Goal: Task Accomplishment & Management: Manage account settings

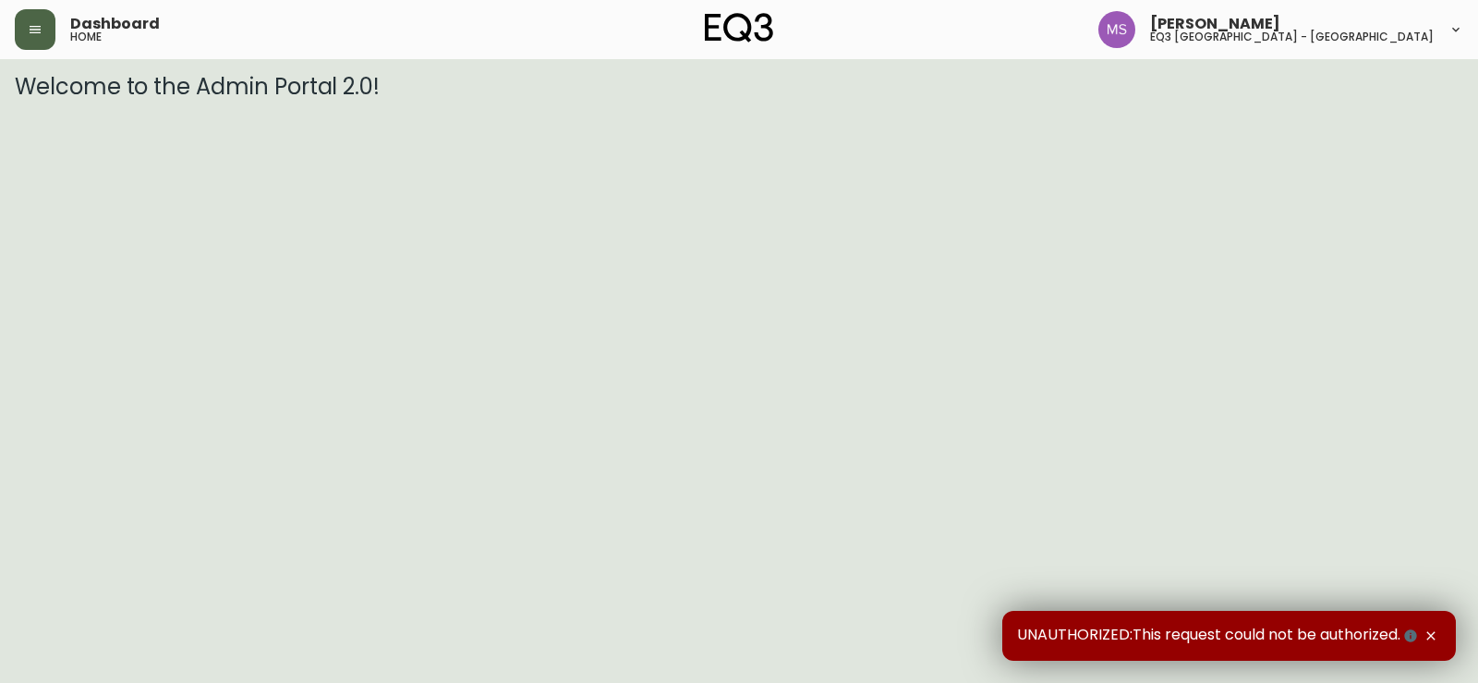
click at [43, 21] on button "button" at bounding box center [35, 29] width 41 height 41
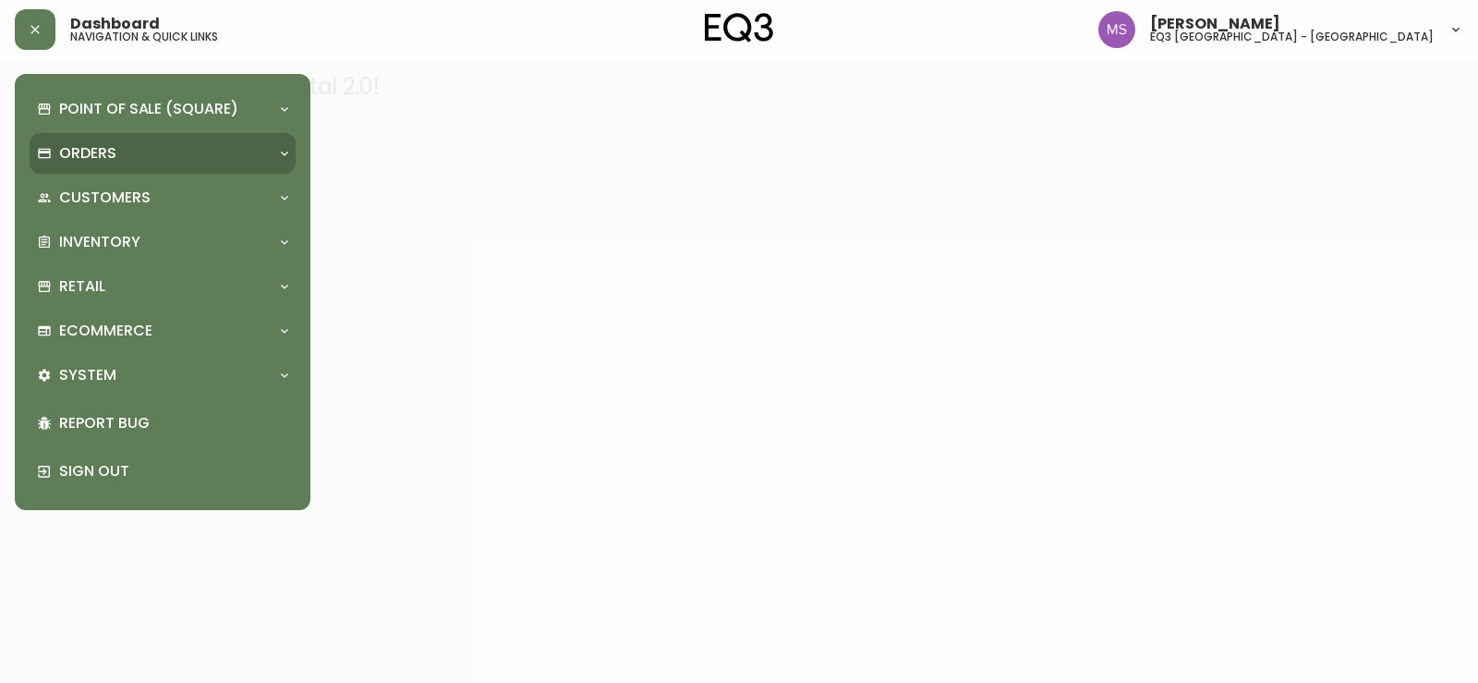
click at [117, 148] on div "Orders" at bounding box center [153, 153] width 233 height 20
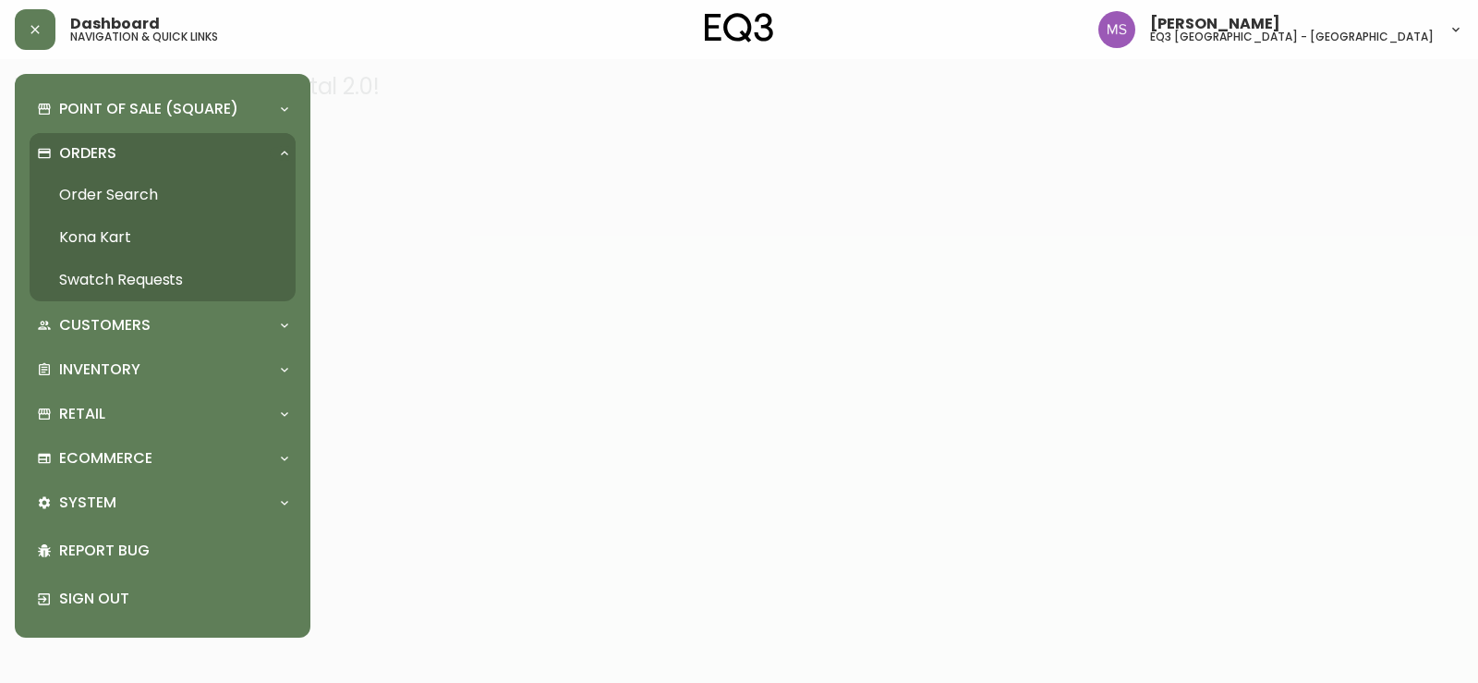
click at [143, 205] on link "Order Search" at bounding box center [163, 195] width 266 height 42
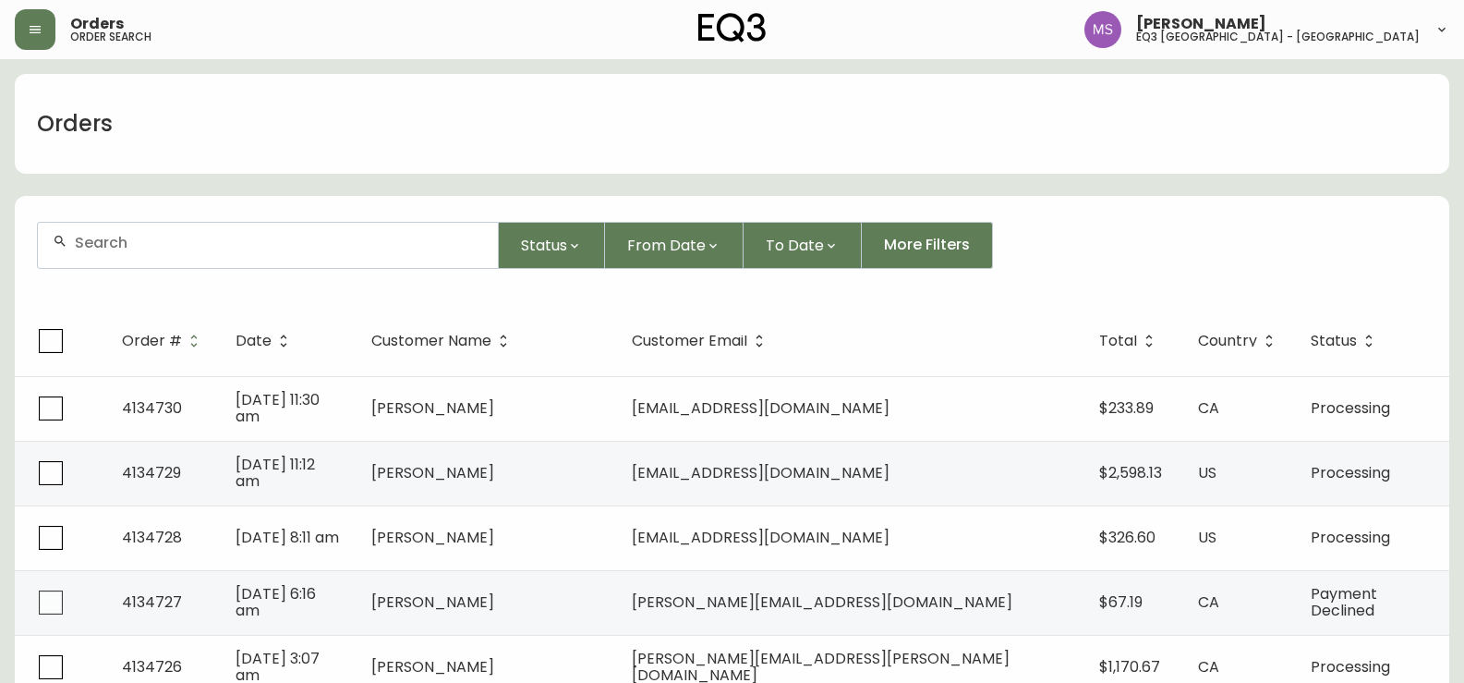
click at [316, 241] on input "text" at bounding box center [279, 243] width 408 height 18
paste input "3134692"
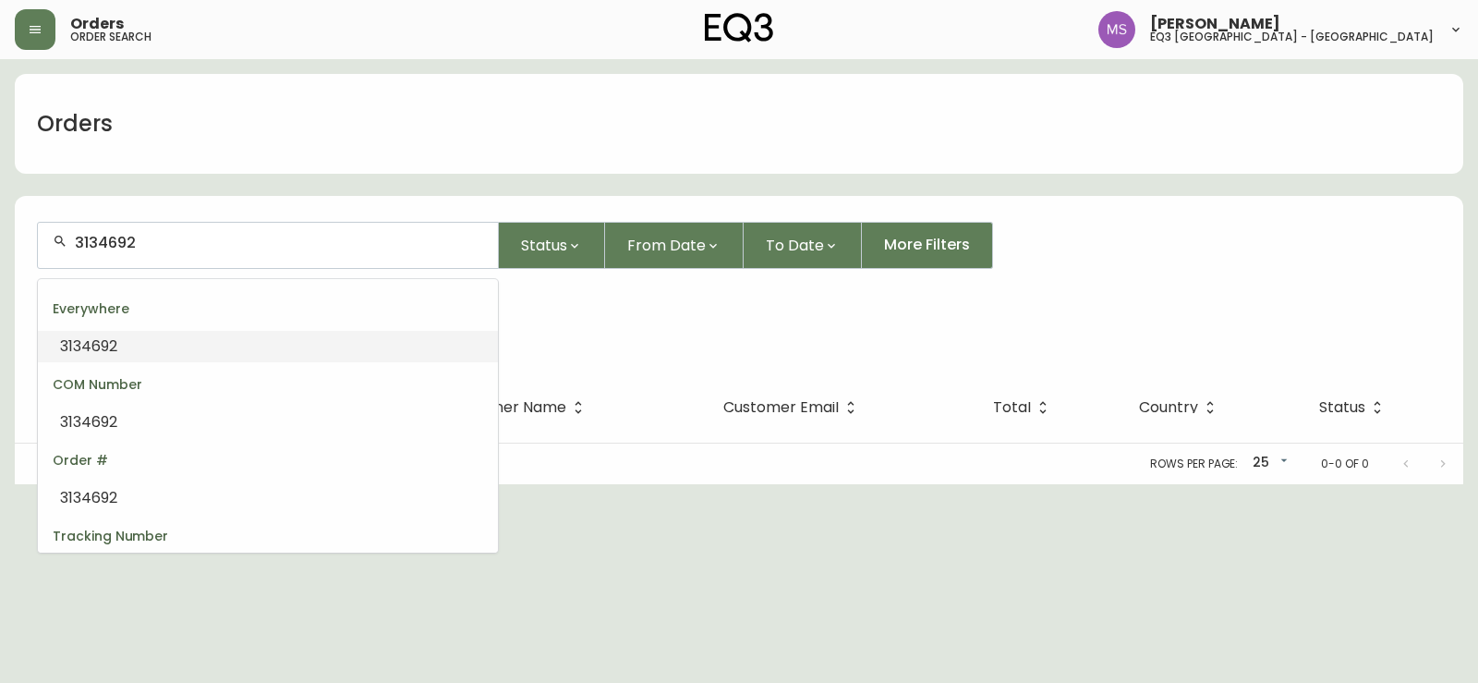
type input "3134692"
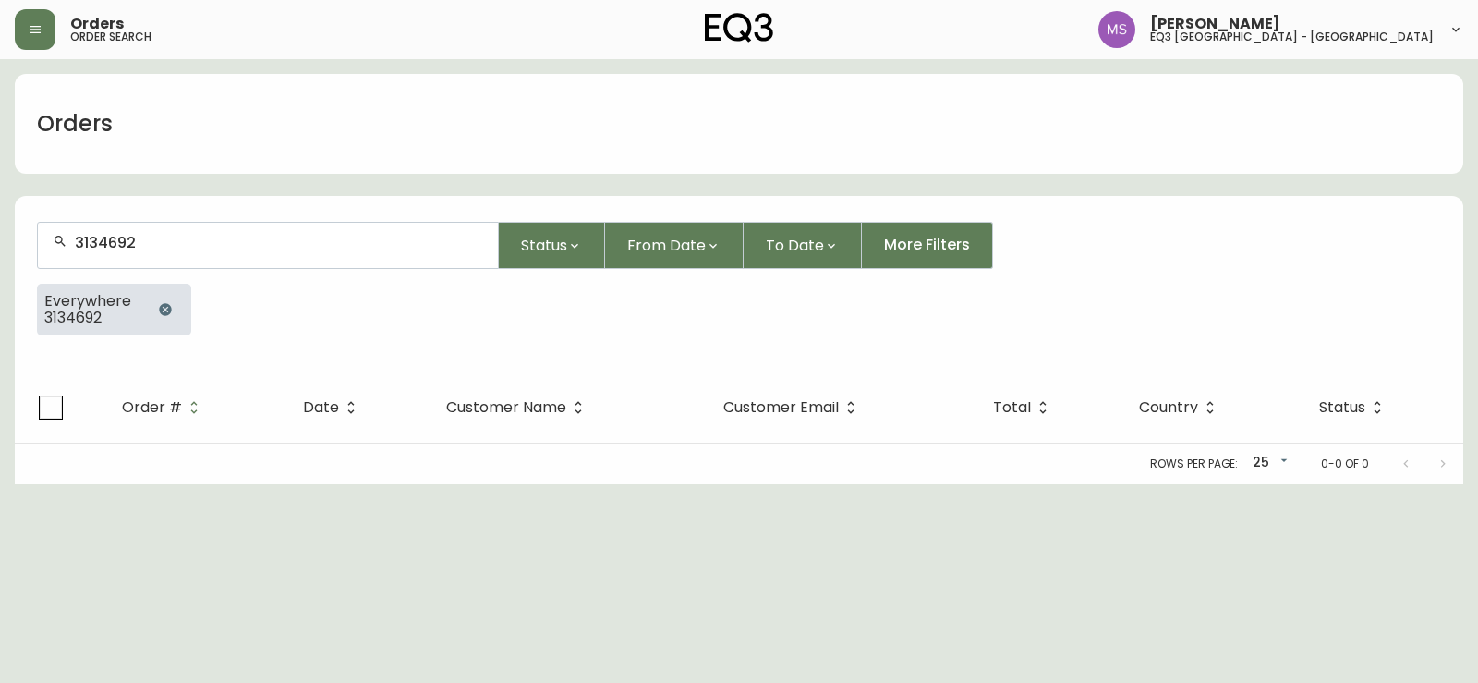
click at [166, 315] on icon "button" at bounding box center [165, 309] width 15 height 15
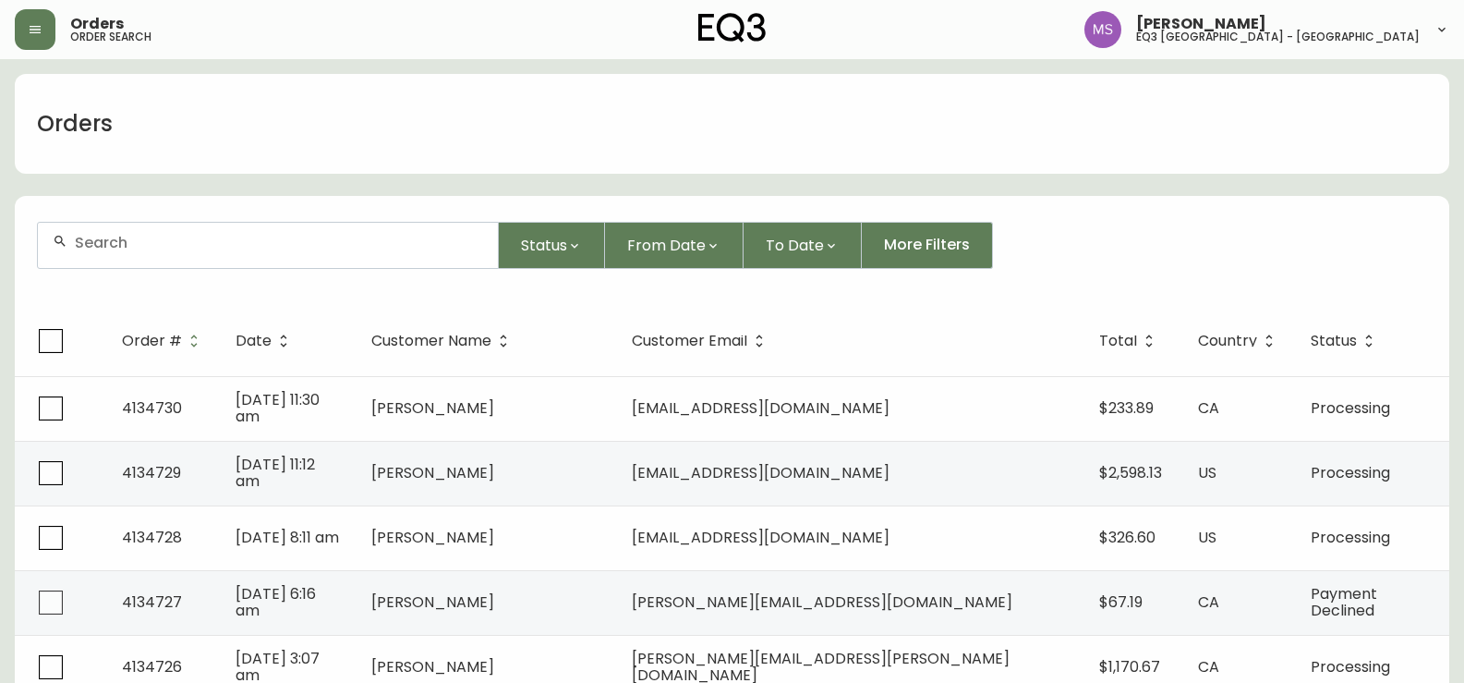
click at [172, 252] on div at bounding box center [268, 245] width 460 height 45
paste input "3134692"
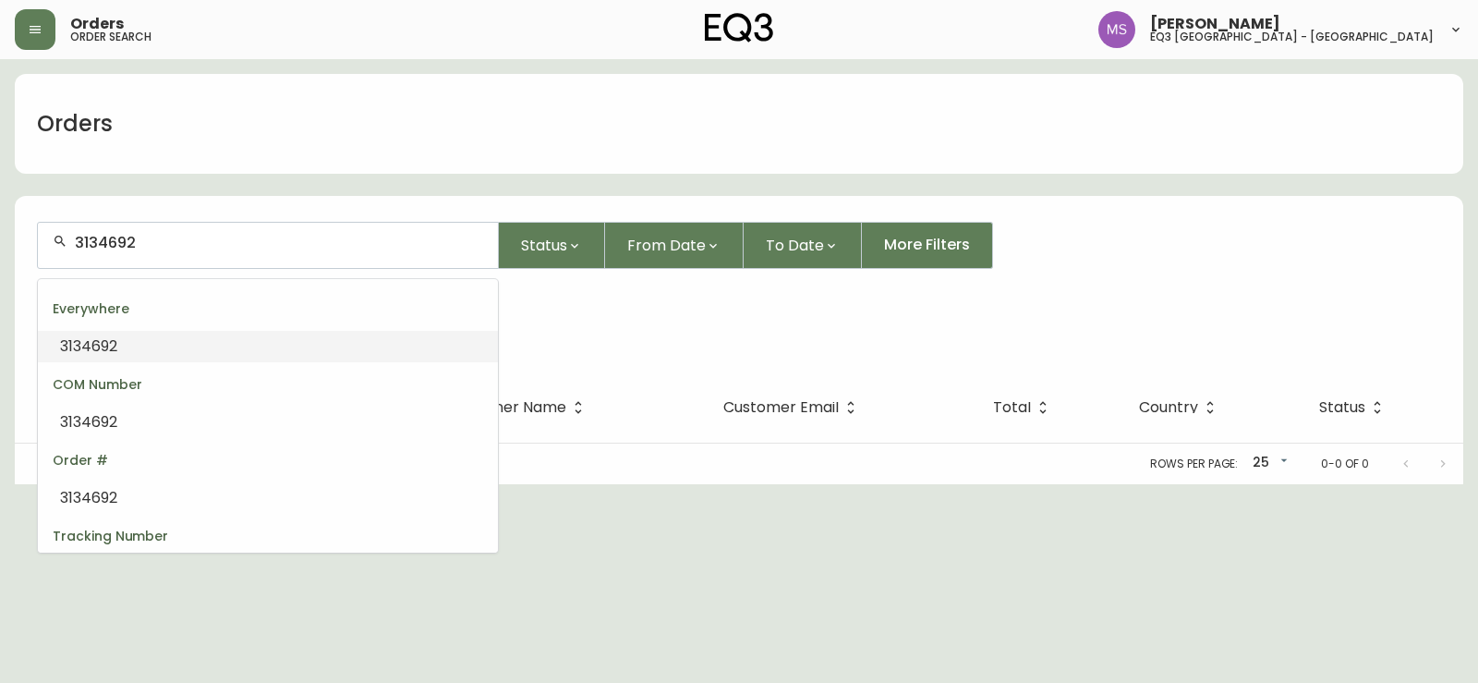
drag, startPoint x: 234, startPoint y: 238, endPoint x: 0, endPoint y: 238, distance: 233.7
click at [0, 238] on main "Orders 3134692 Status From Date To Date More Filters Everywhere 3134692 Order #…" at bounding box center [739, 271] width 1478 height 425
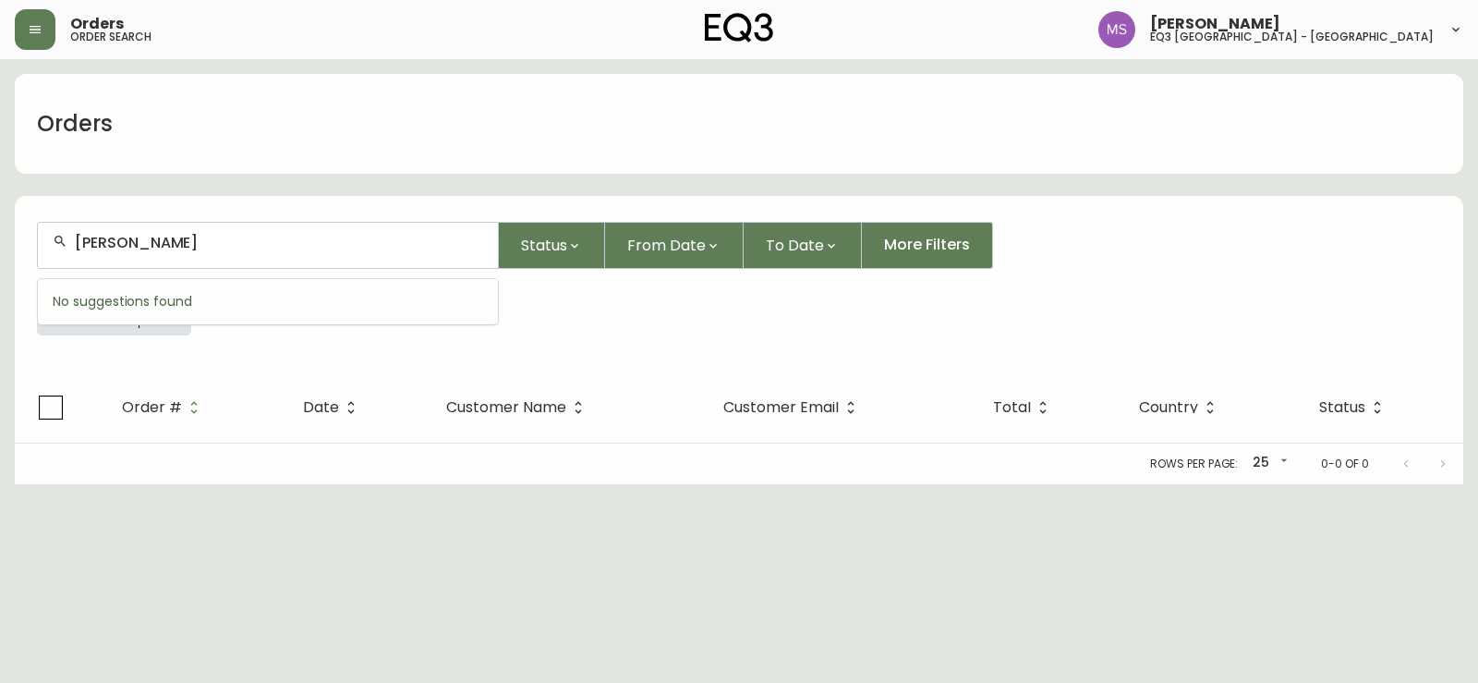
type input "[PERSON_NAME]"
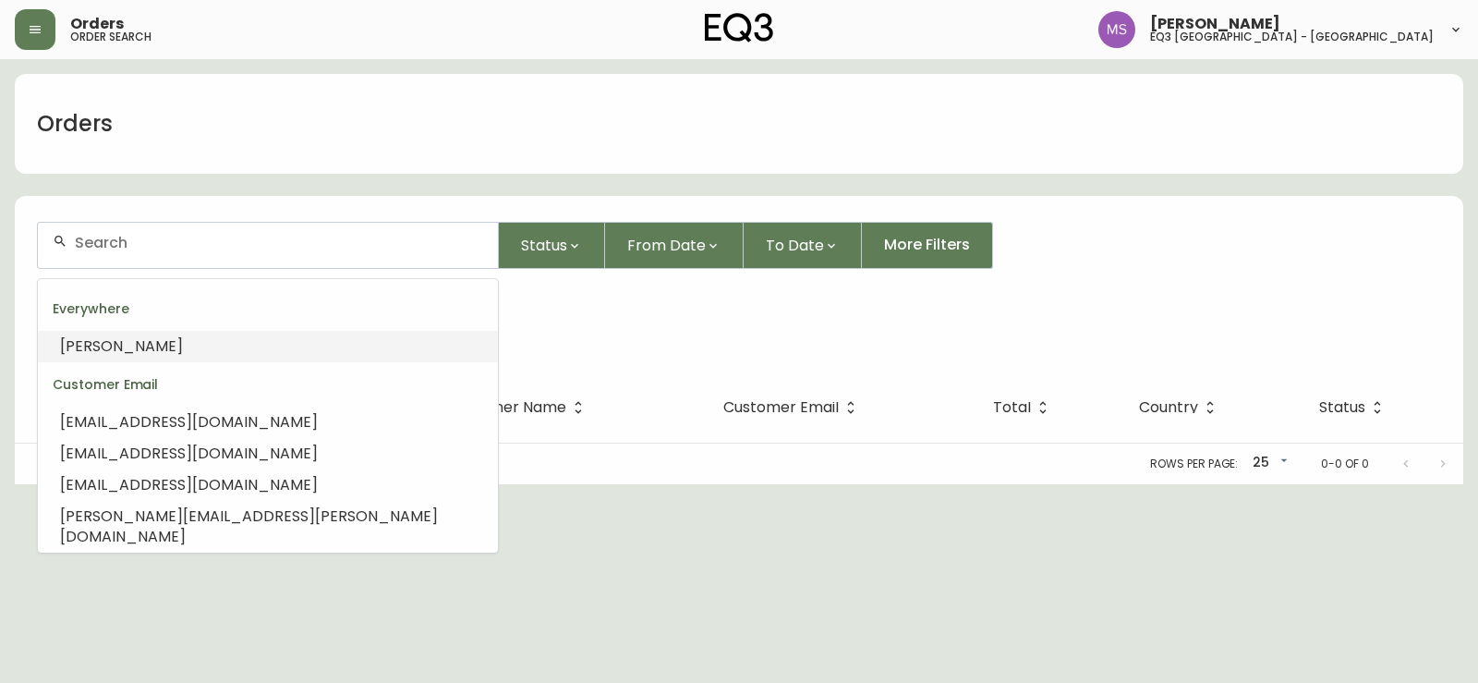
type input "[PERSON_NAME]"
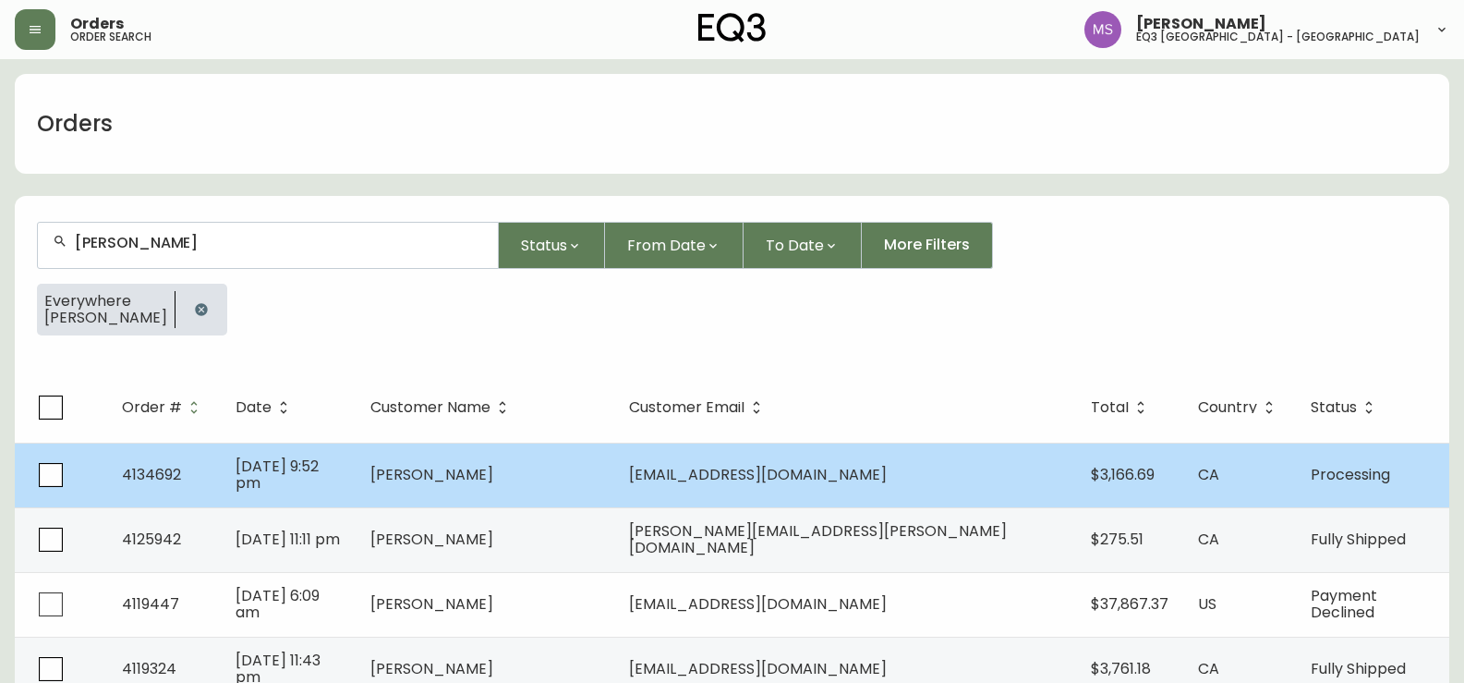
click at [356, 483] on td "[DATE] 9:52 pm" at bounding box center [288, 474] width 135 height 65
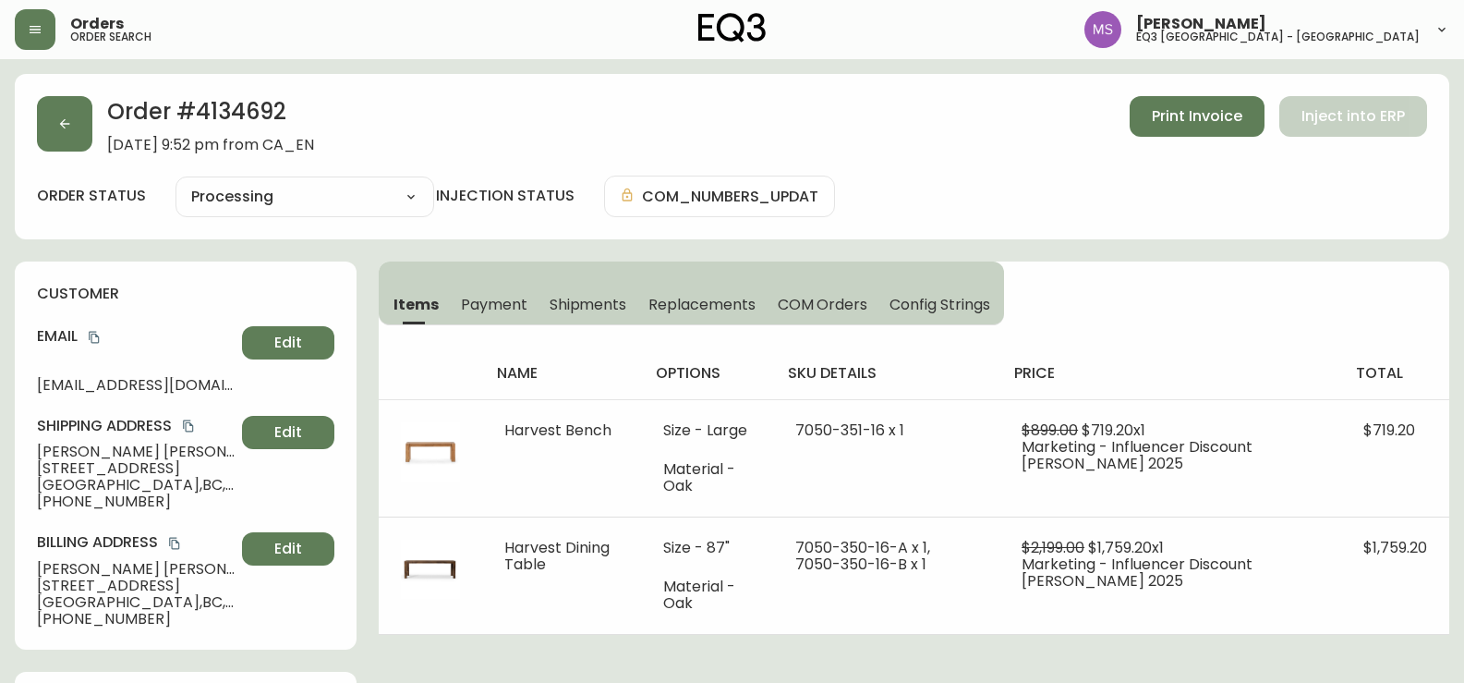
type input "Processing"
select select "PROCESSING"
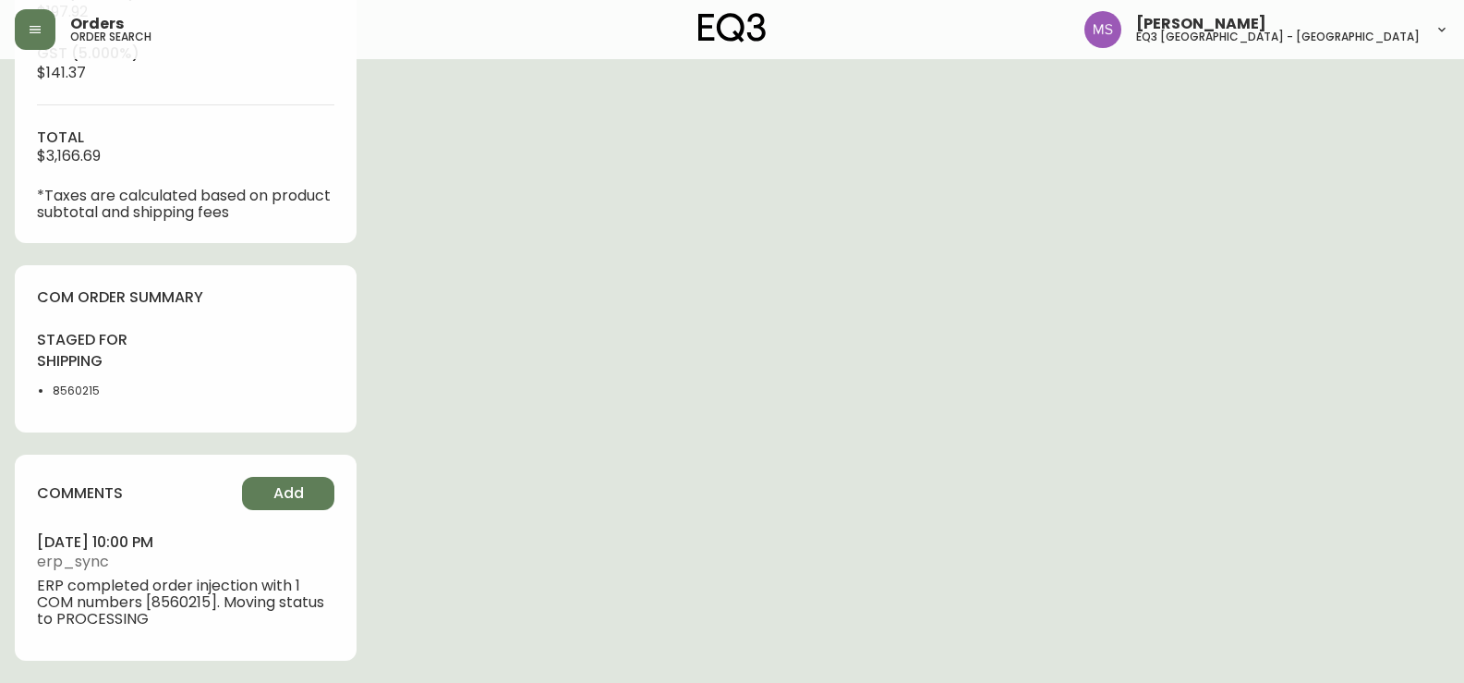
scroll to position [781, 0]
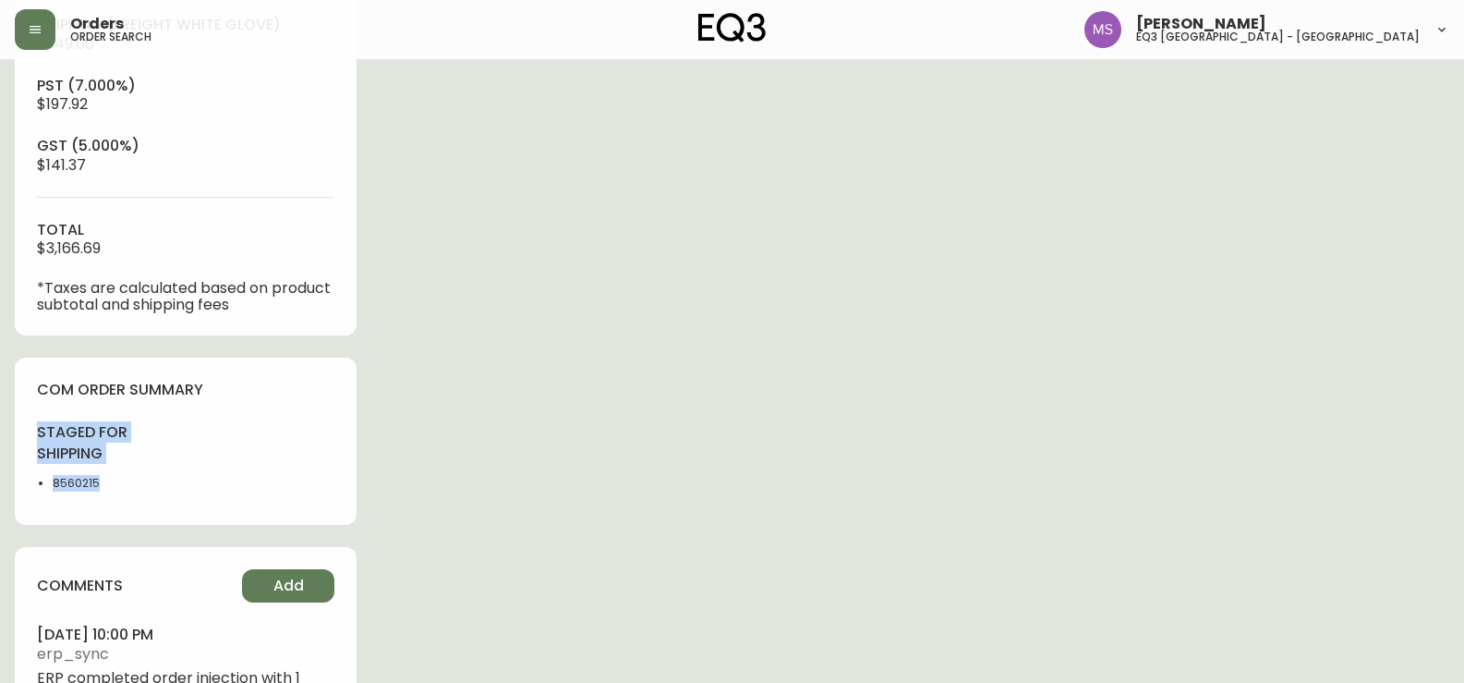
drag, startPoint x: 96, startPoint y: 484, endPoint x: 32, endPoint y: 426, distance: 86.3
click at [32, 426] on div "com order summary staged for shipping 8560215" at bounding box center [186, 440] width 342 height 167
click at [667, 412] on div "Order # 4134692 [DATE] 9:52 pm from CA_EN Print Invoice Inject into ERP order s…" at bounding box center [732, 34] width 1434 height 1482
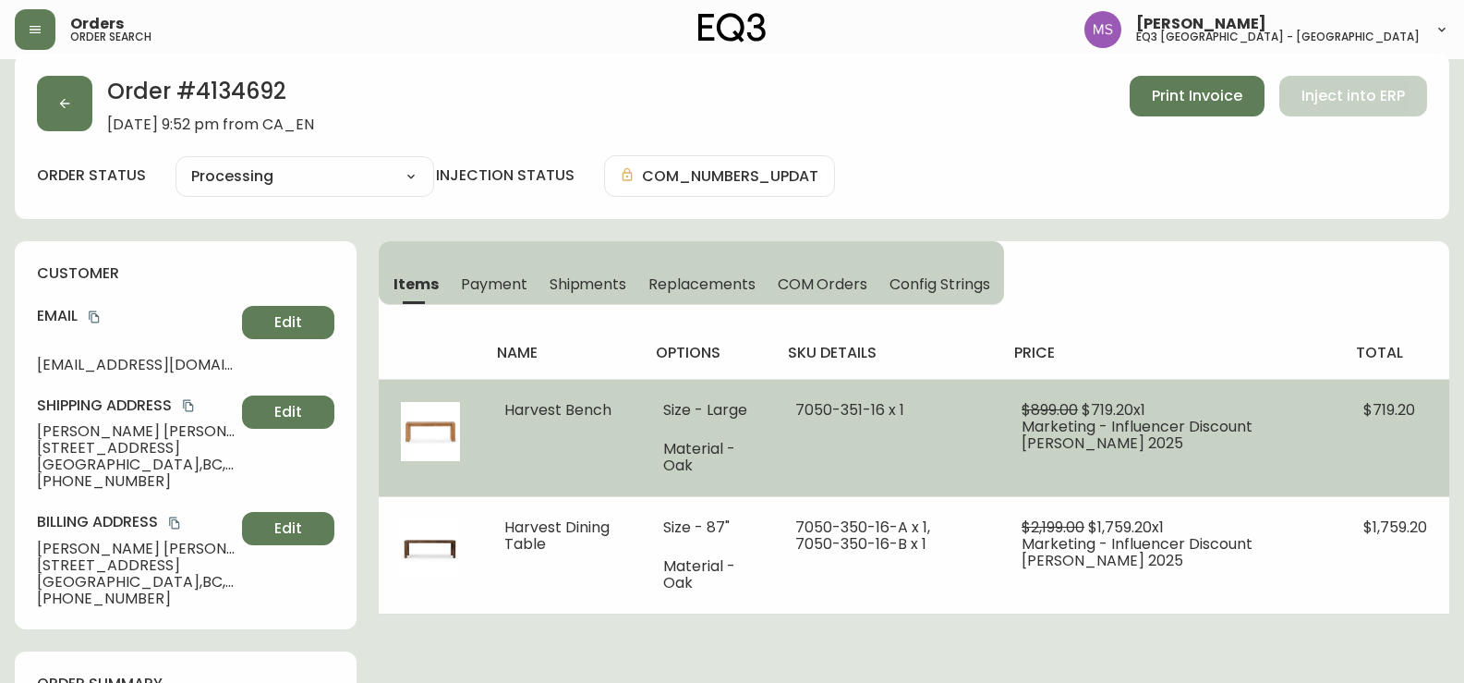
scroll to position [0, 0]
